Goal: Check status

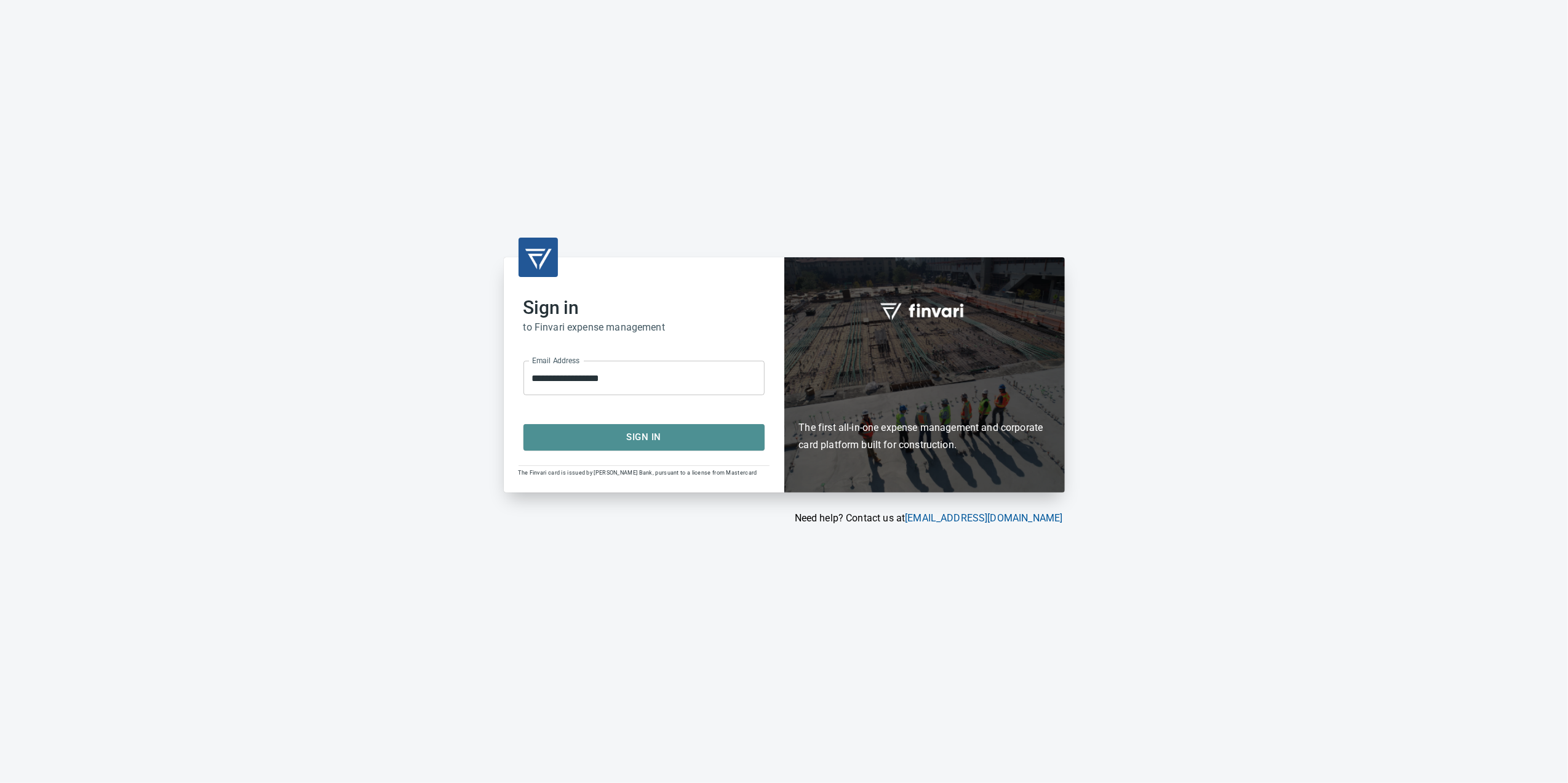
click at [629, 429] on span "Sign In" at bounding box center [643, 437] width 214 height 16
click at [572, 441] on span "Sign In" at bounding box center [643, 437] width 214 height 16
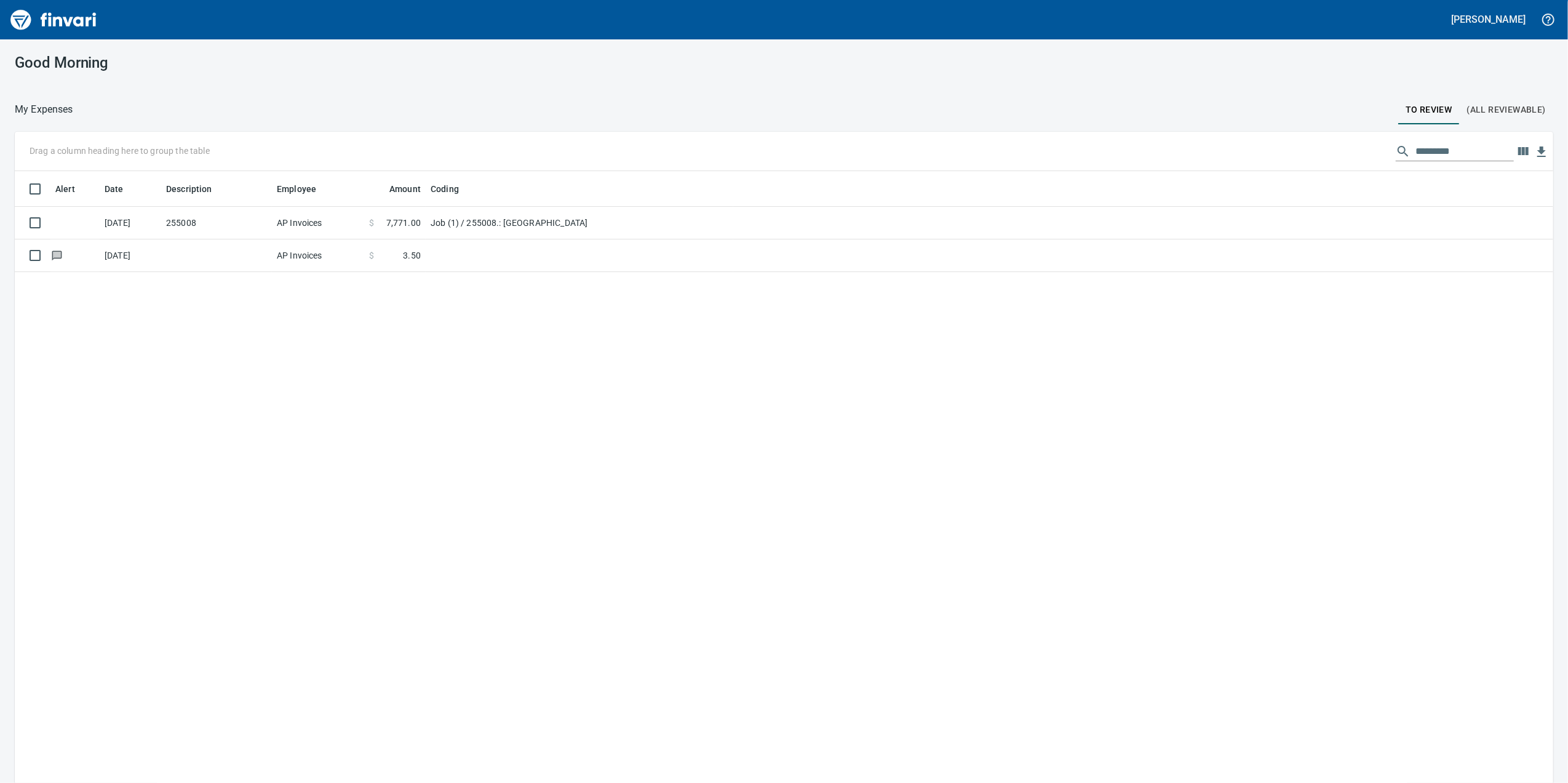
scroll to position [635, 1514]
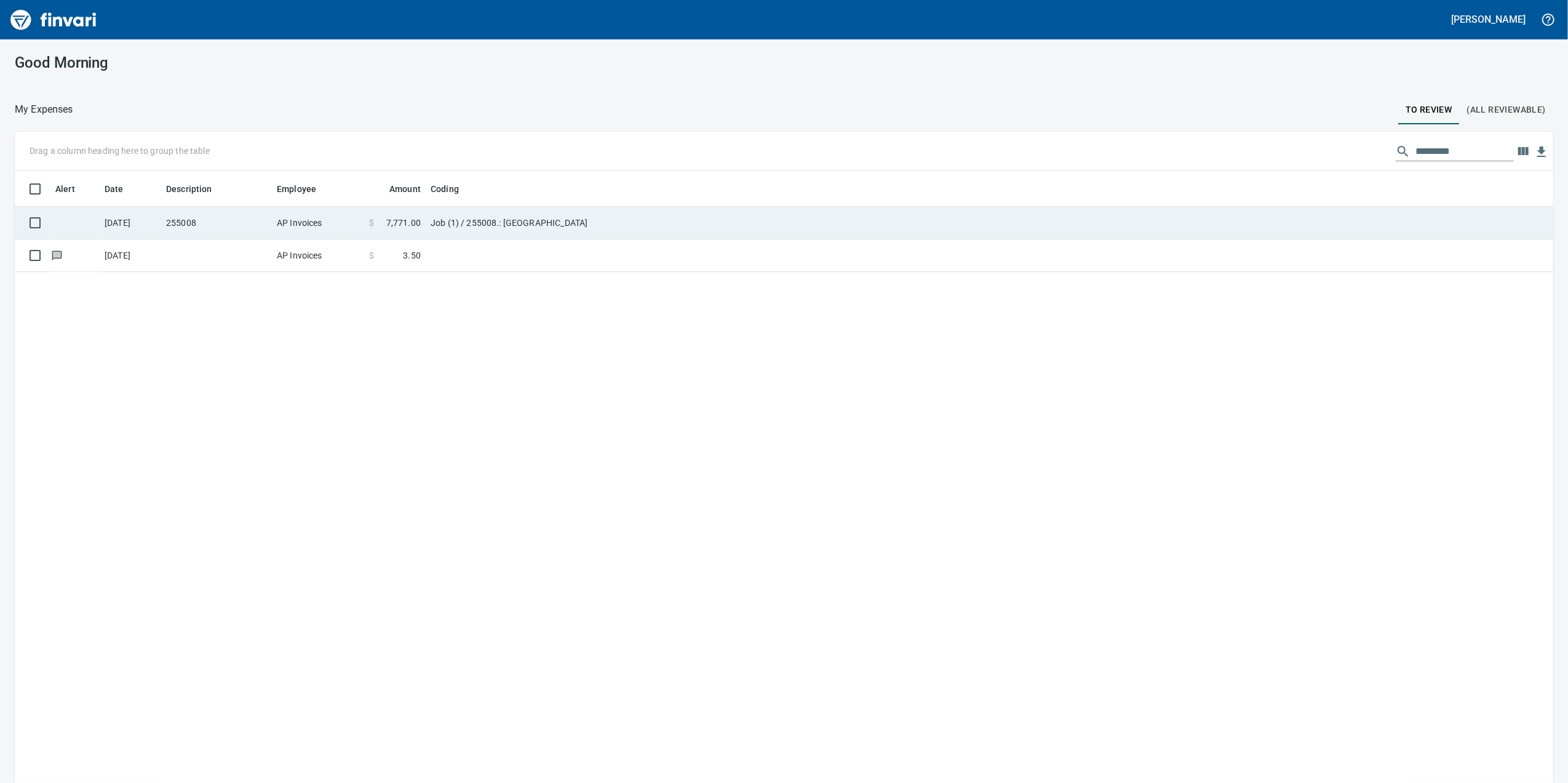
drag, startPoint x: 455, startPoint y: 218, endPoint x: 455, endPoint y: 226, distance: 8.0
click at [455, 225] on td "Job (1) / 255008.: [GEOGRAPHIC_DATA]" at bounding box center [579, 223] width 307 height 33
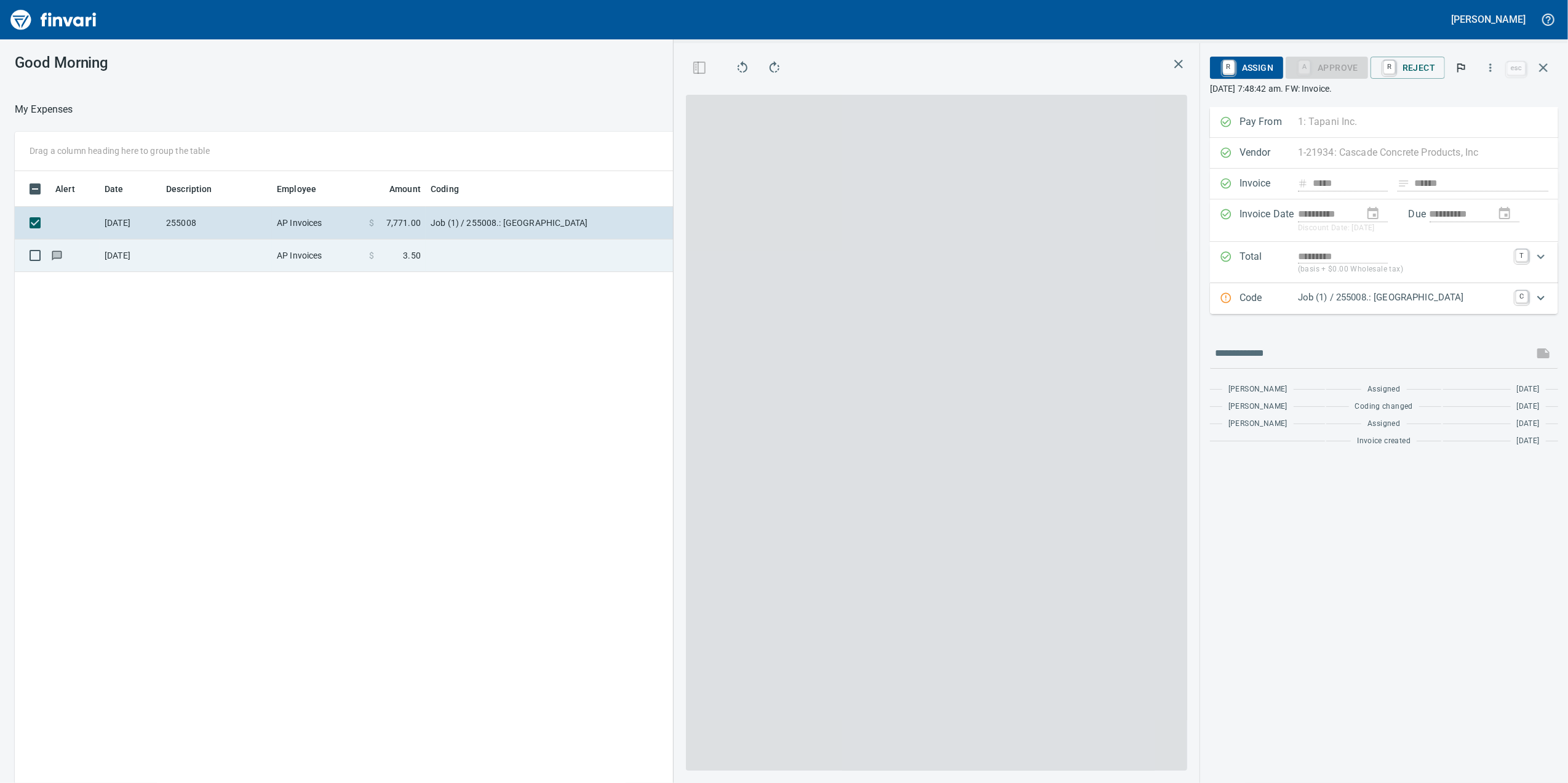
scroll to position [635, 1207]
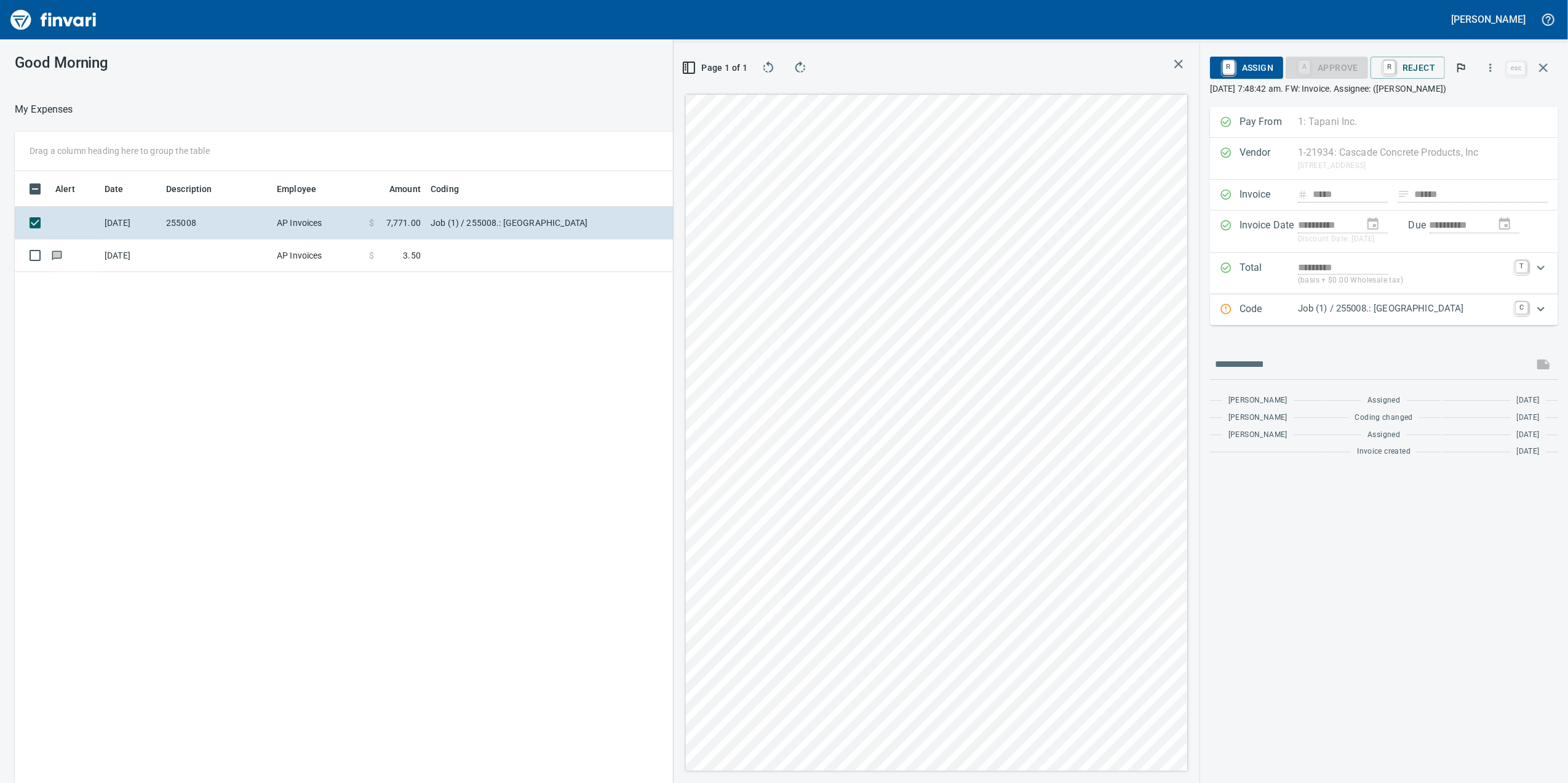
click at [1320, 313] on p "Job (1) / 255008.: [GEOGRAPHIC_DATA]" at bounding box center [1402, 308] width 211 height 14
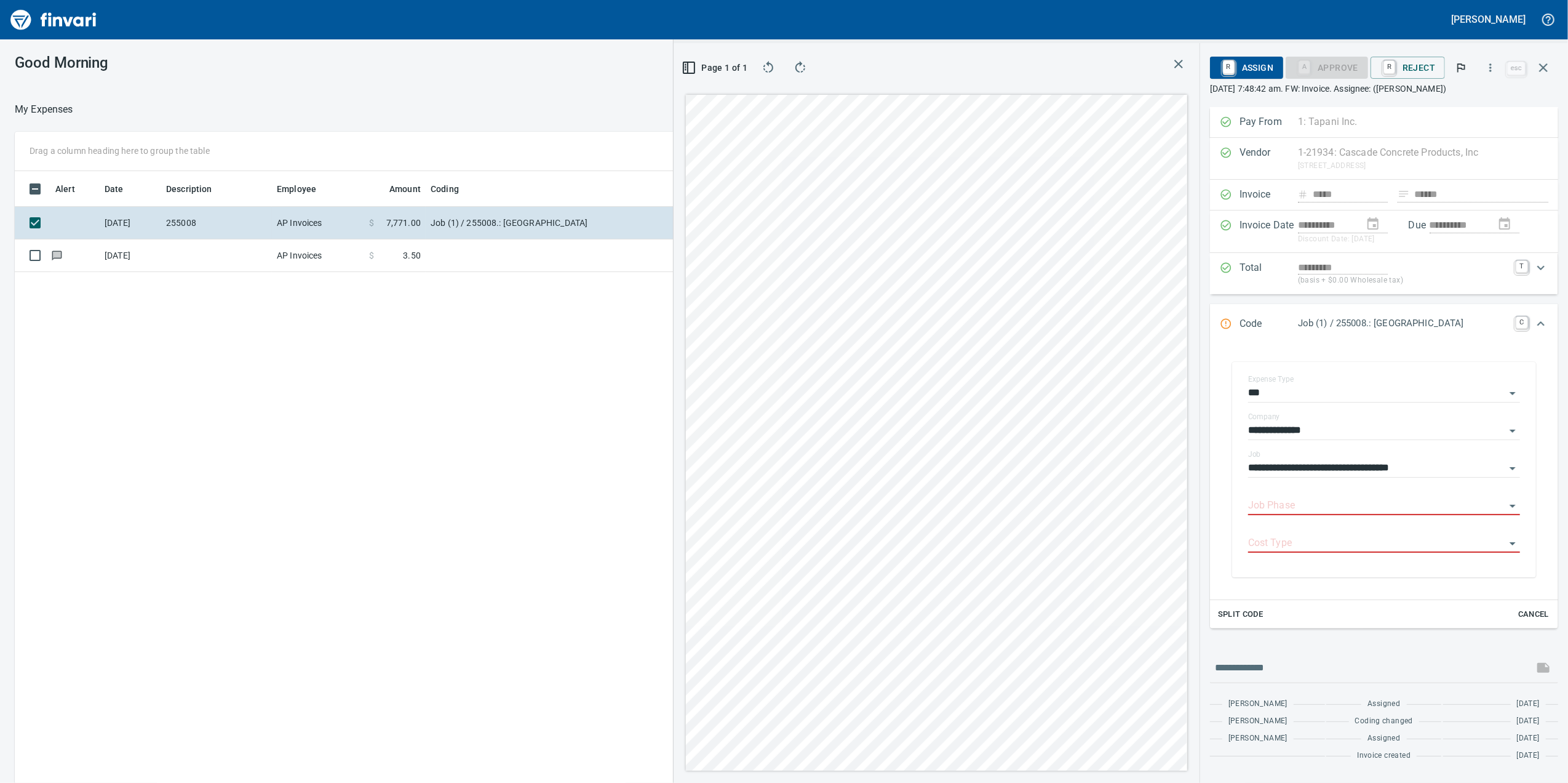
click at [1320, 313] on div "Code Job (1) / 255008.: [GEOGRAPHIC_DATA] C" at bounding box center [1384, 325] width 348 height 41
